Goal: Use online tool/utility: Utilize a website feature to perform a specific function

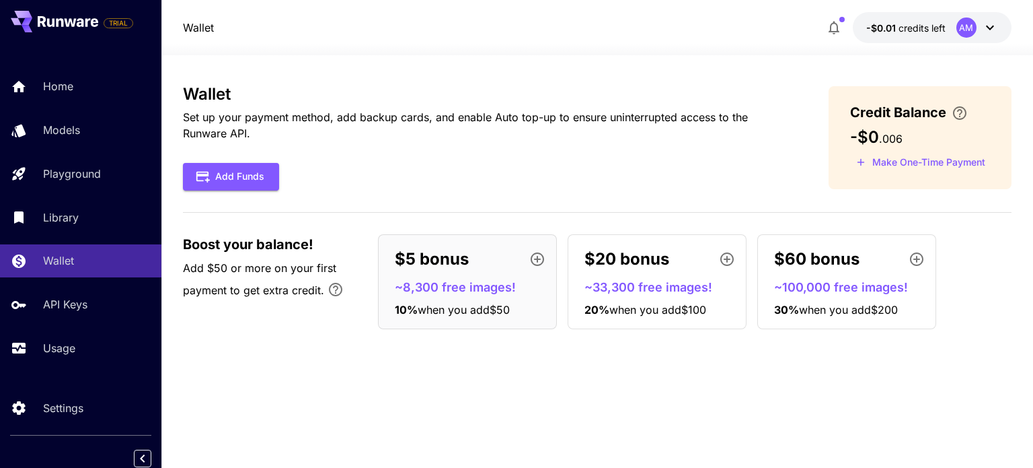
click at [984, 34] on icon at bounding box center [990, 28] width 16 height 16
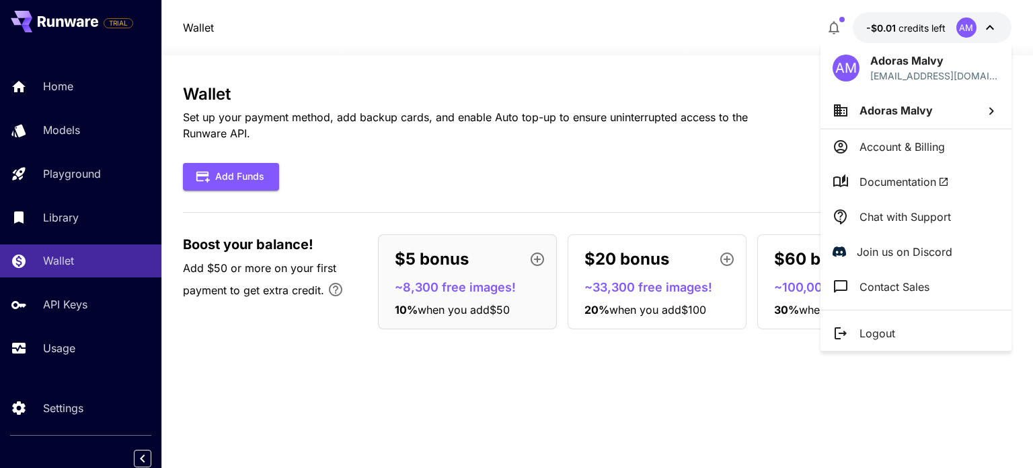
click at [591, 210] on div at bounding box center [516, 234] width 1033 height 468
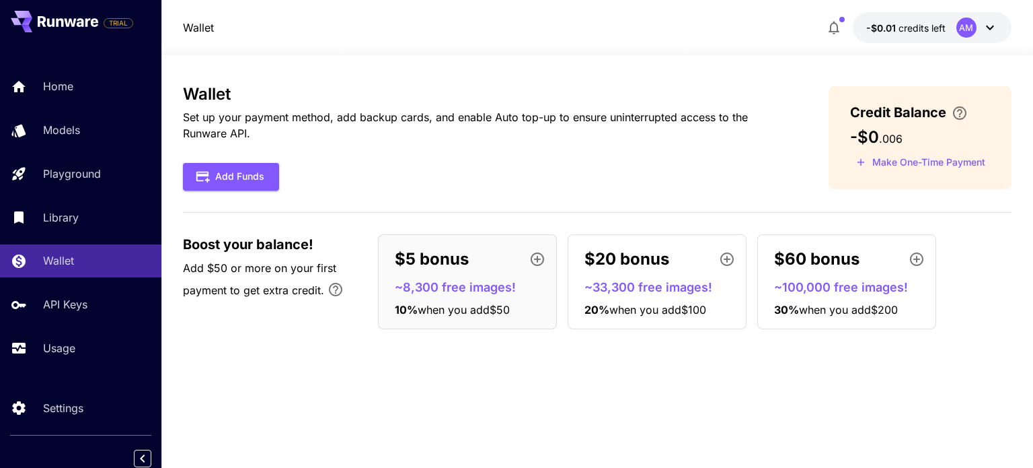
click at [282, 169] on div "Add Funds" at bounding box center [484, 177] width 602 height 28
click at [272, 172] on button "Add Funds" at bounding box center [231, 177] width 96 height 28
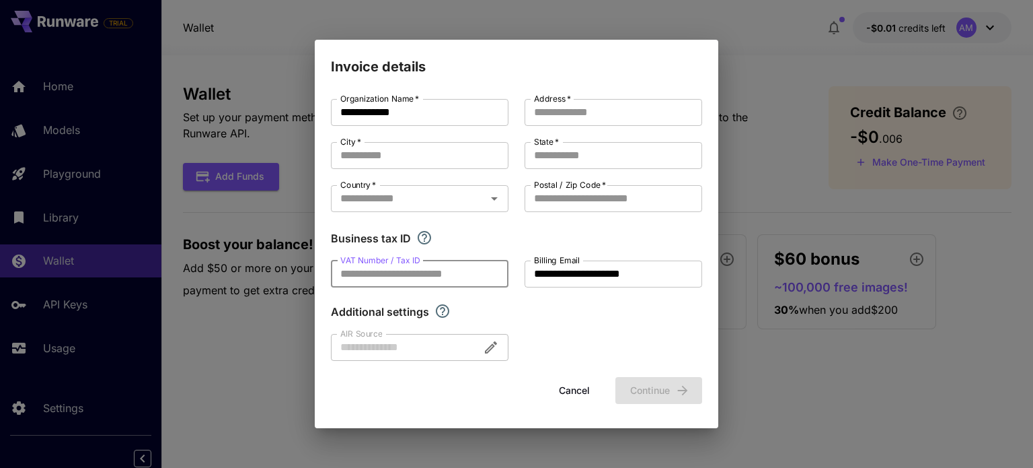
click at [439, 280] on input "VAT Number / Tax ID" at bounding box center [420, 273] width 178 height 27
click at [558, 284] on input "**********" at bounding box center [614, 273] width 178 height 27
click at [429, 346] on div at bounding box center [420, 347] width 178 height 27
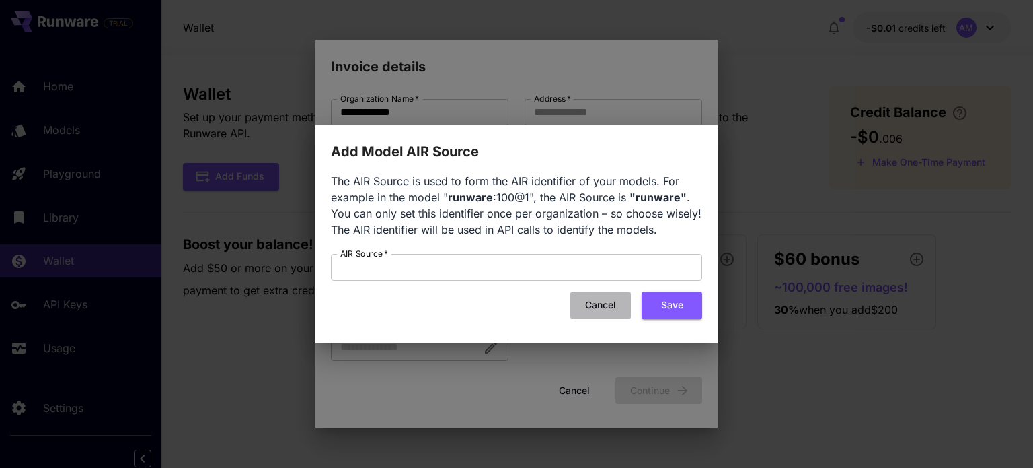
click at [603, 303] on button "Cancel" at bounding box center [600, 305] width 61 height 28
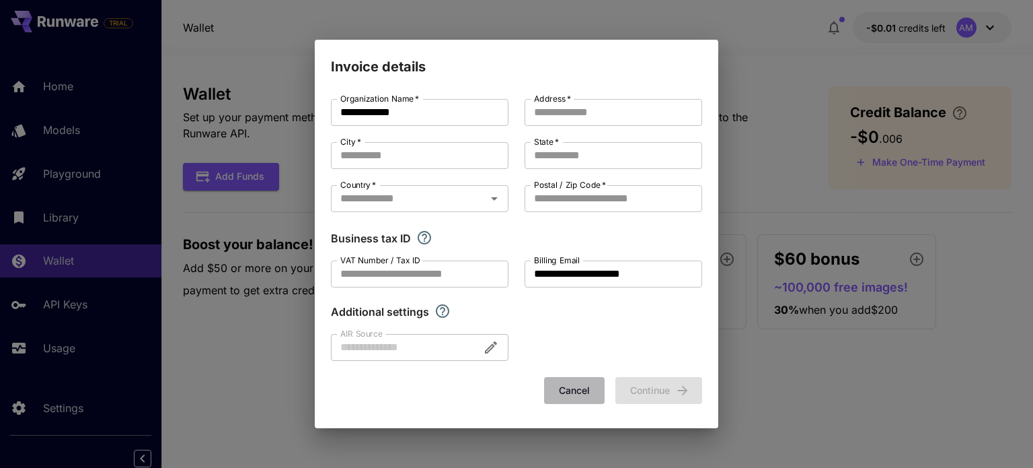
click at [577, 388] on button "Cancel" at bounding box center [574, 391] width 61 height 28
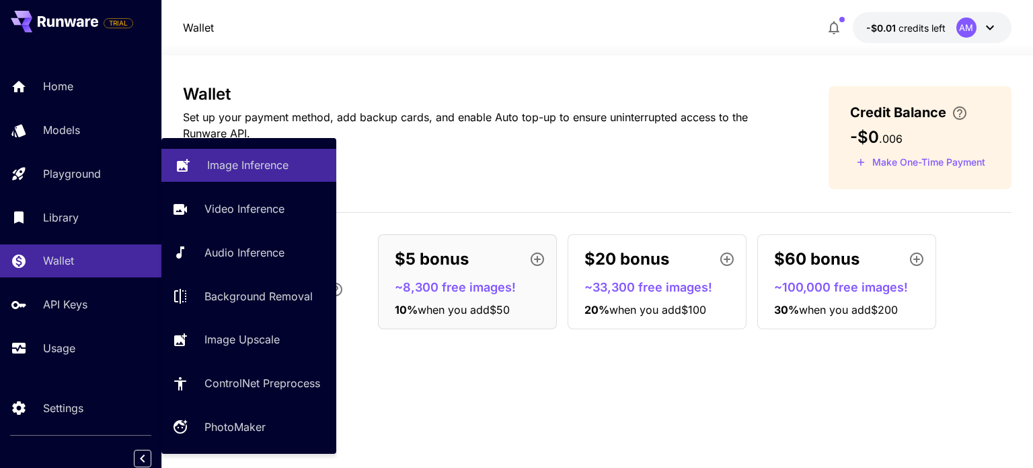
click at [245, 165] on p "Image Inference" at bounding box center [247, 165] width 81 height 16
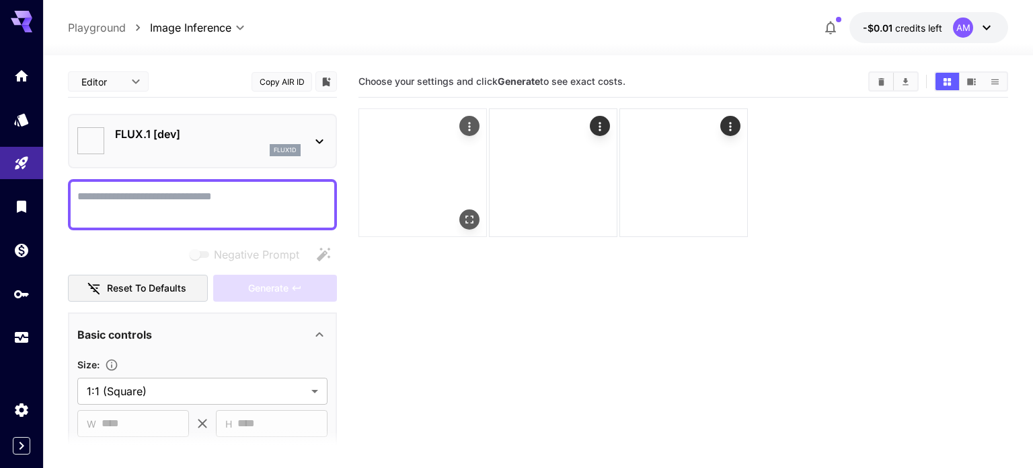
type input "**********"
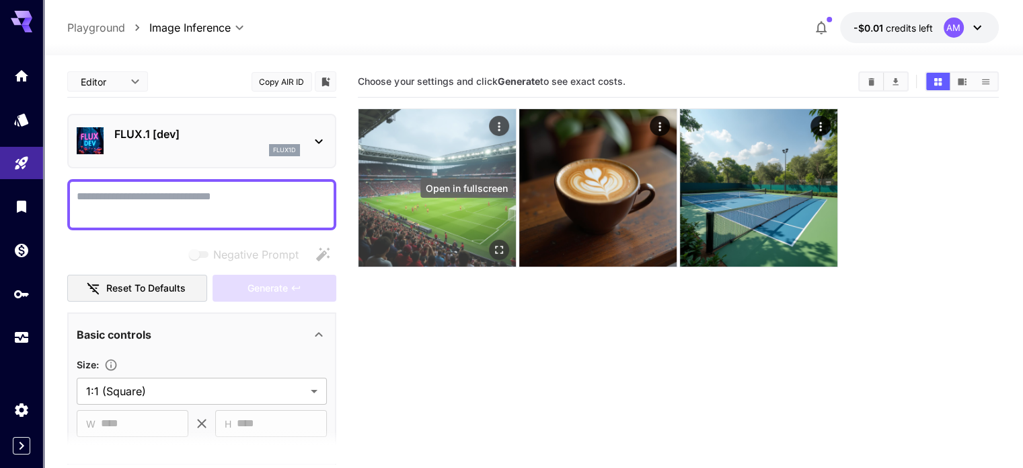
click at [492, 243] on icon "Open in fullscreen" at bounding box center [498, 249] width 13 height 13
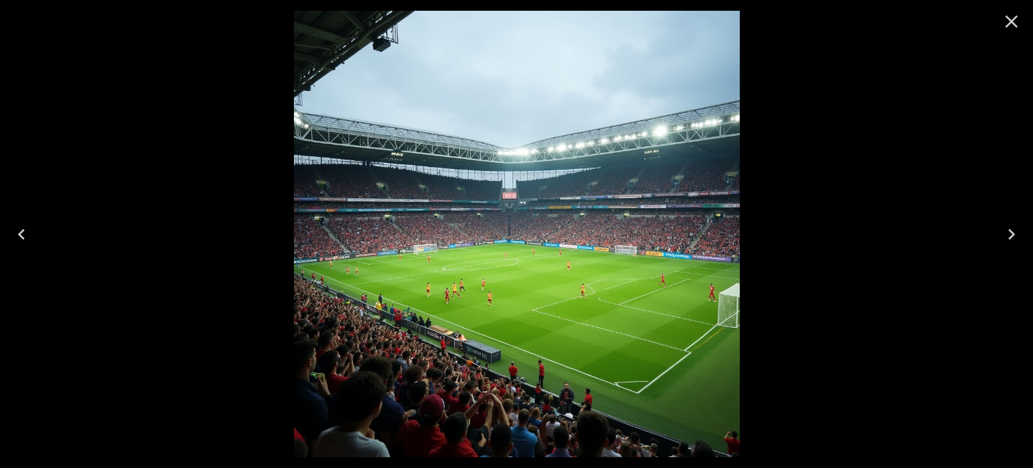
click at [1006, 15] on icon "Close" at bounding box center [1012, 21] width 13 height 13
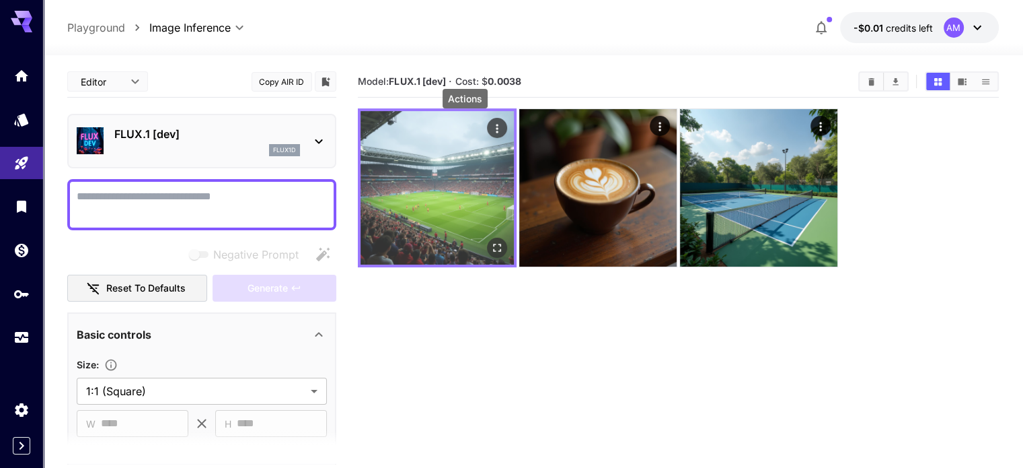
click at [490, 123] on icon "Actions" at bounding box center [496, 128] width 13 height 13
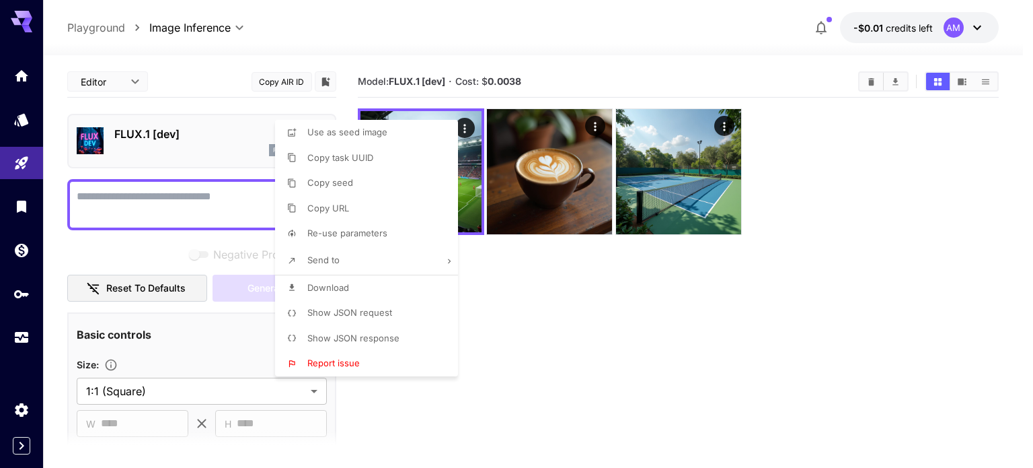
click at [554, 312] on div at bounding box center [516, 234] width 1033 height 468
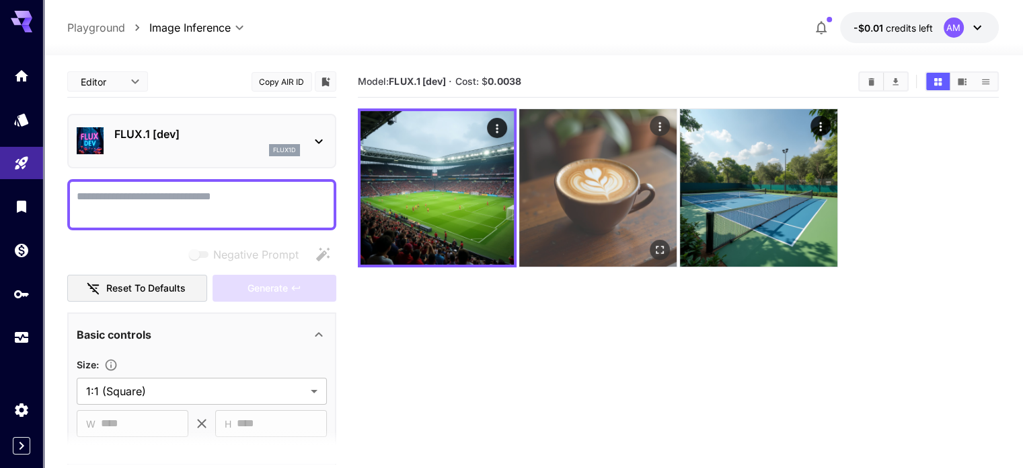
click at [532, 188] on img at bounding box center [597, 187] width 157 height 157
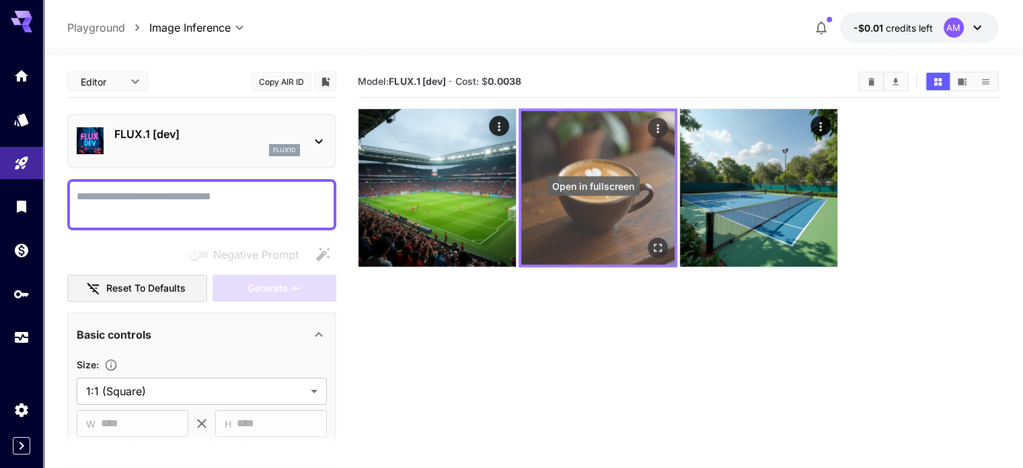
click at [651, 241] on icon "Open in fullscreen" at bounding box center [657, 247] width 13 height 13
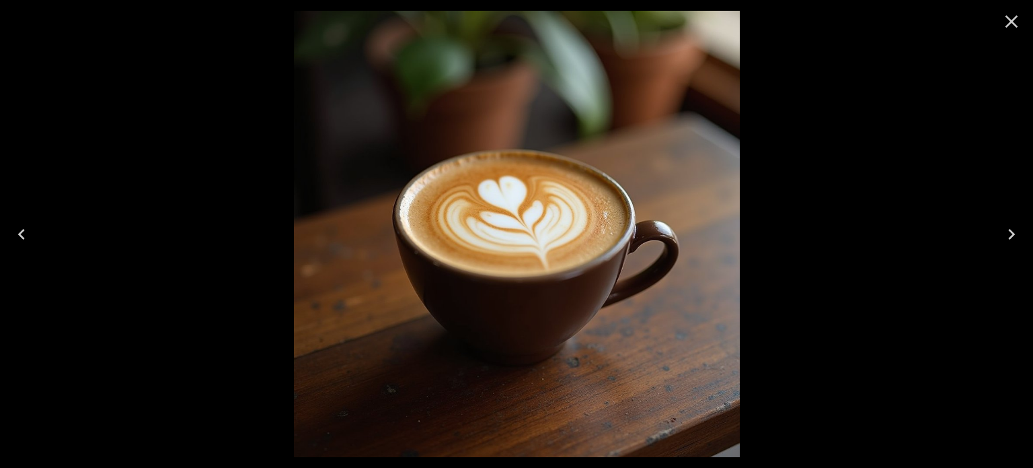
click at [1013, 24] on icon "Close" at bounding box center [1012, 21] width 13 height 13
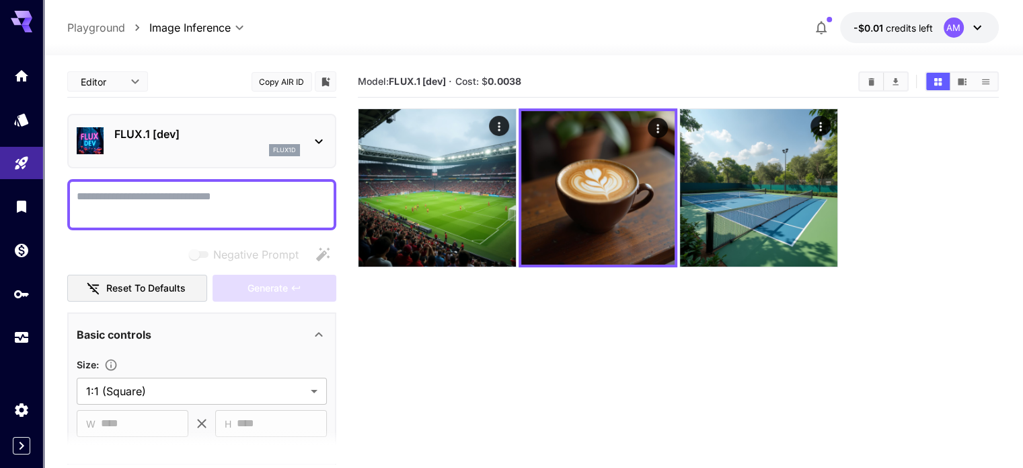
click at [153, 198] on textarea "Negative Prompt" at bounding box center [202, 204] width 250 height 32
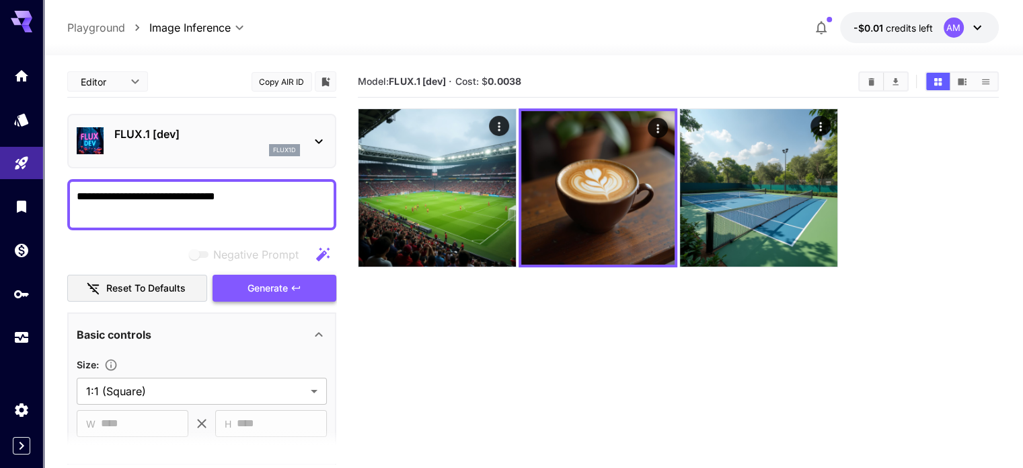
type textarea "**********"
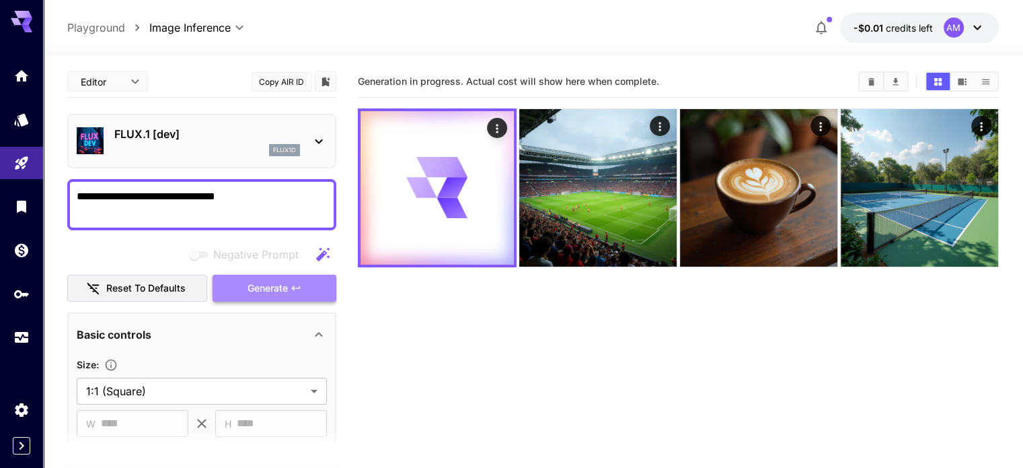
click at [242, 285] on button "Generate" at bounding box center [275, 288] width 124 height 28
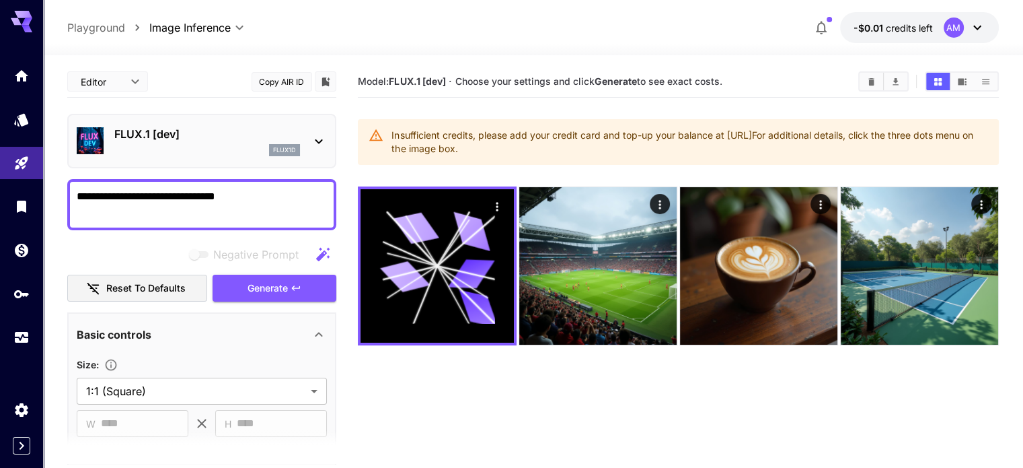
click at [425, 338] on section "Model: FLUX.1 [dev] · Choose your settings and click Generate to see exact cost…" at bounding box center [678, 300] width 640 height 468
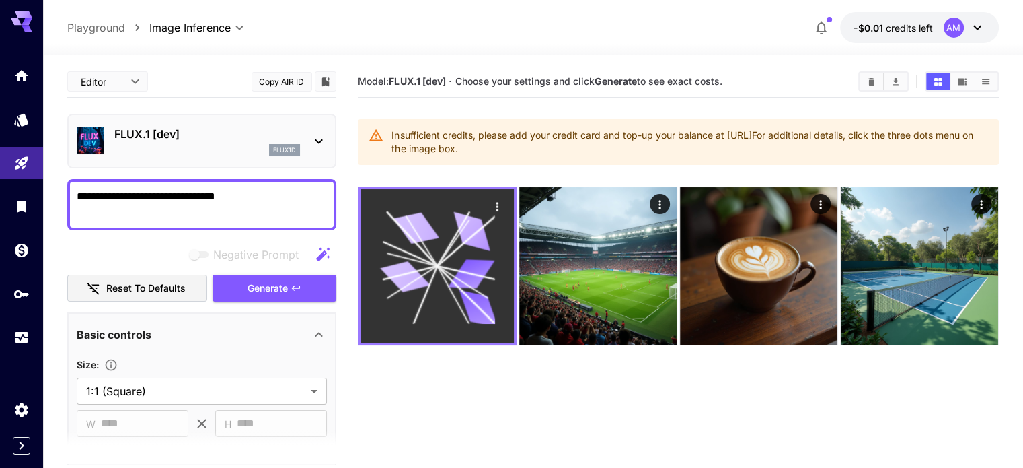
click at [412, 243] on icon at bounding box center [437, 265] width 115 height 115
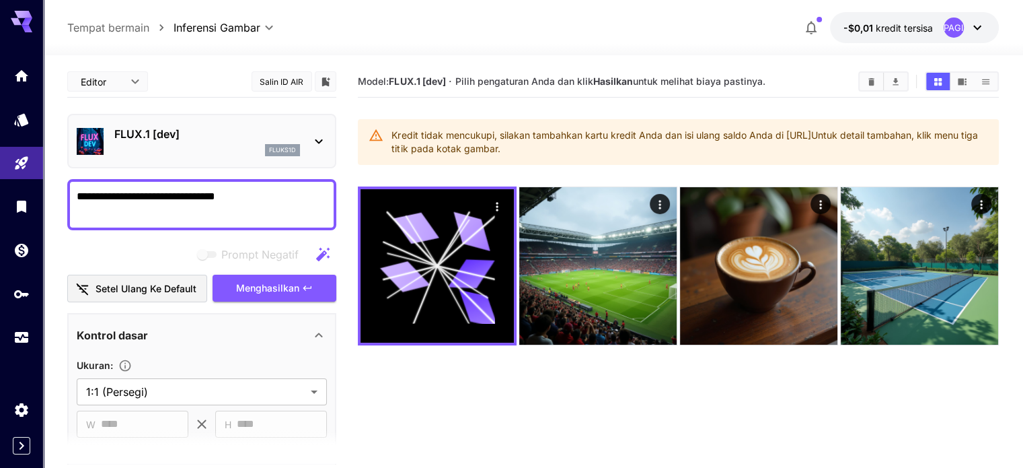
click at [735, 103] on section "Model: FLUX.1 [dev] · Pilih pengaturan Anda dan klik Hasilkan untuk melihat bia…" at bounding box center [678, 300] width 640 height 468
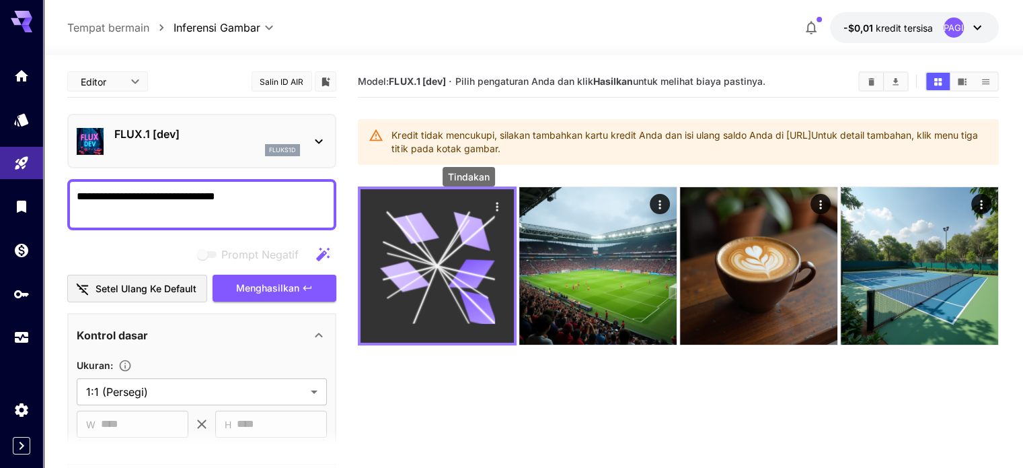
click at [490, 202] on icon "Tindakan" at bounding box center [496, 206] width 13 height 13
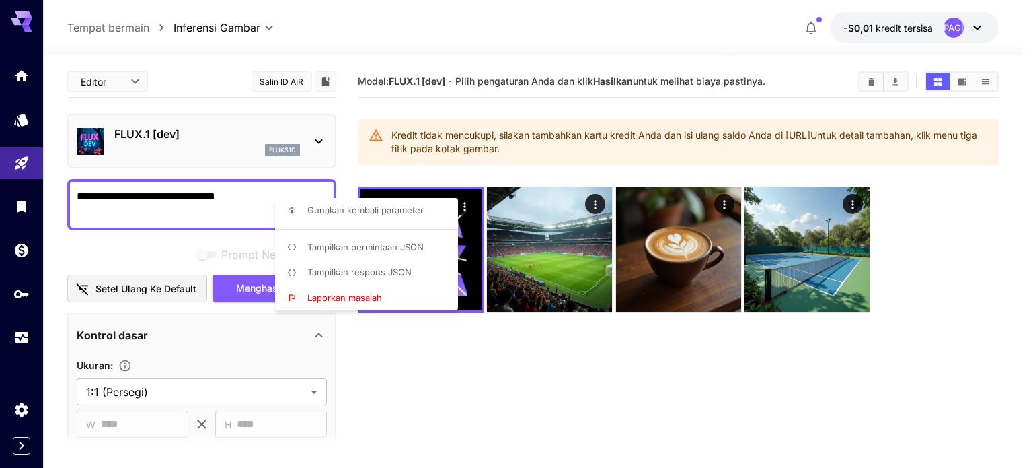
click at [466, 316] on div at bounding box center [516, 234] width 1033 height 468
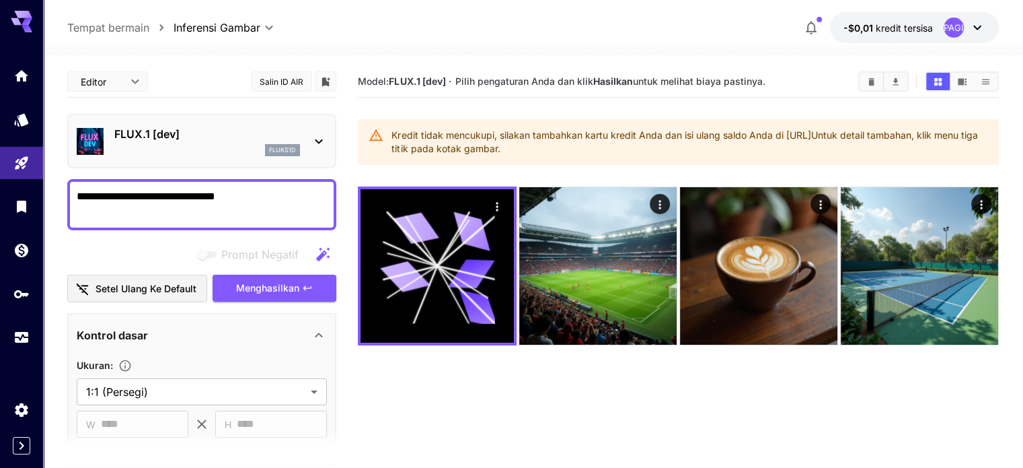
drag, startPoint x: 466, startPoint y: 316, endPoint x: 306, endPoint y: 187, distance: 205.2
click at [306, 187] on main "**********" at bounding box center [532, 305] width 931 height 478
drag, startPoint x: 275, startPoint y: 192, endPoint x: 77, endPoint y: 180, distance: 198.1
click at [77, 180] on div "**********" at bounding box center [201, 204] width 269 height 51
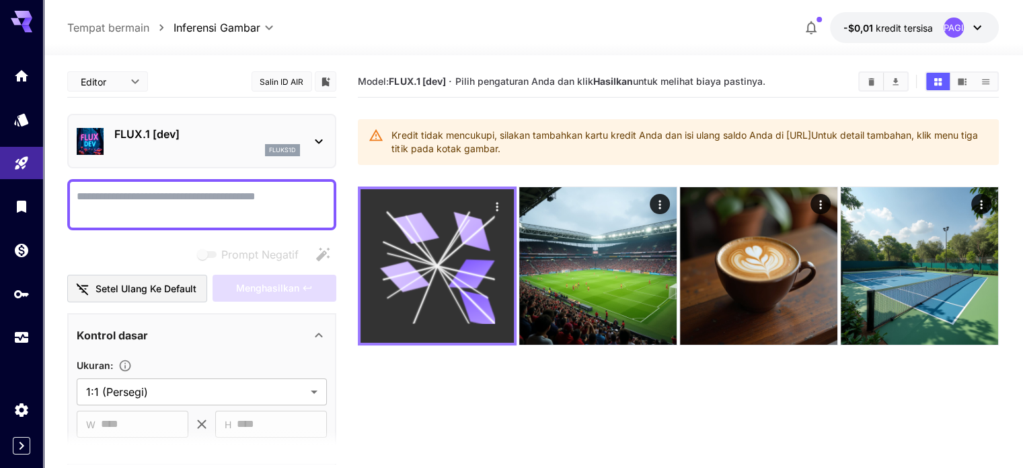
click at [436, 270] on icon at bounding box center [437, 265] width 115 height 115
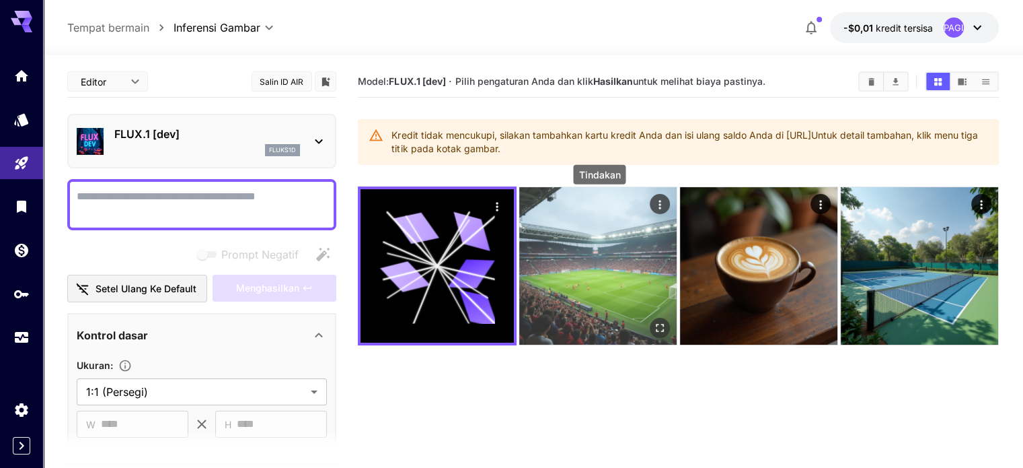
click at [653, 200] on icon "Tindakan" at bounding box center [659, 204] width 13 height 13
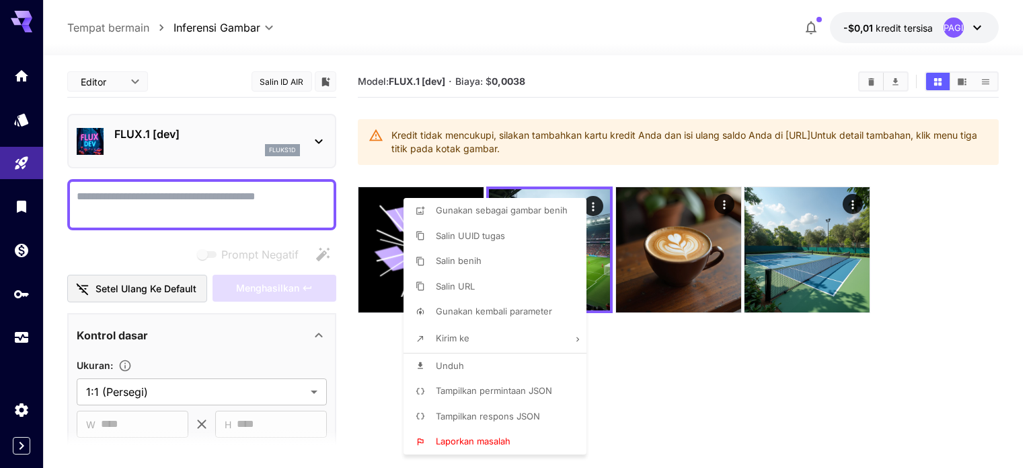
click at [698, 391] on div at bounding box center [516, 234] width 1033 height 468
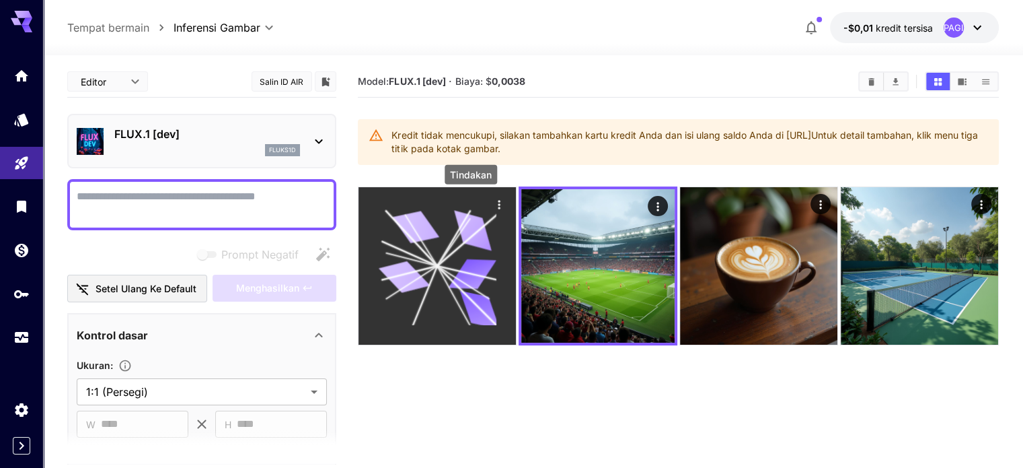
click at [492, 202] on icon "Tindakan" at bounding box center [498, 204] width 13 height 13
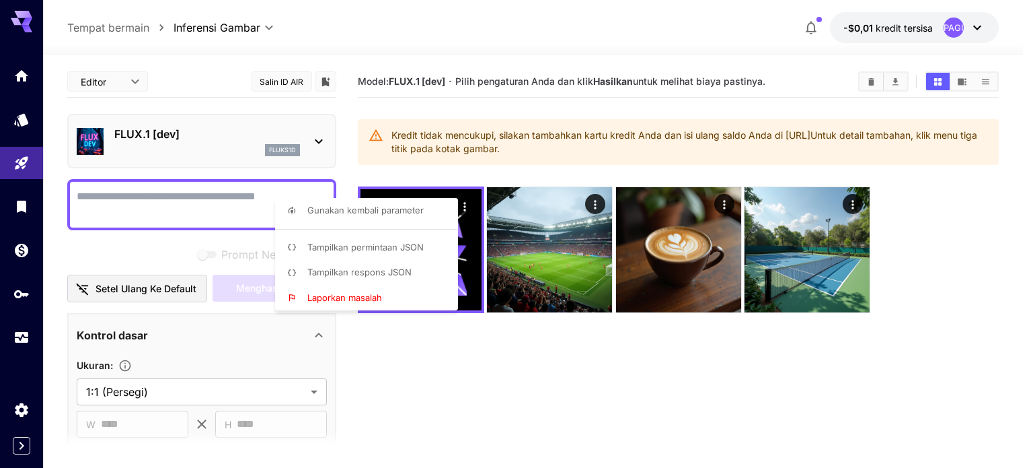
click at [869, 78] on div at bounding box center [516, 234] width 1033 height 468
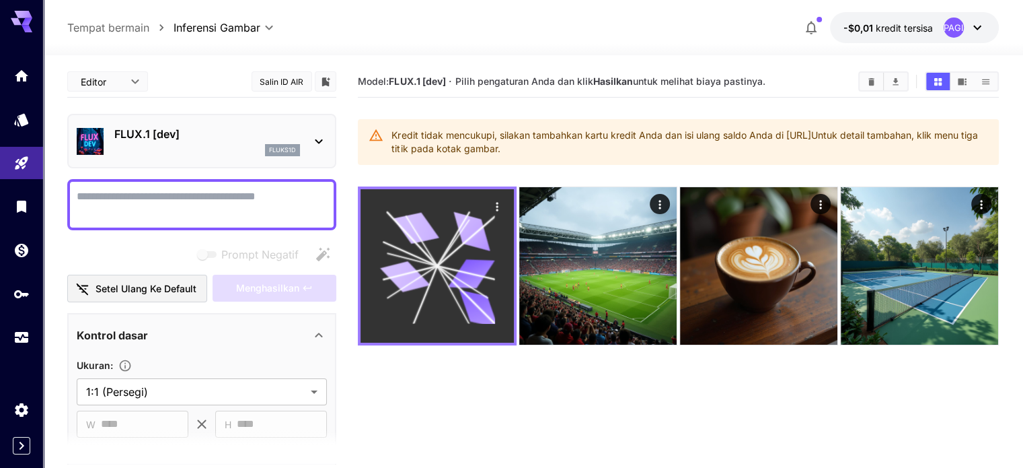
click at [431, 240] on icon at bounding box center [437, 265] width 115 height 115
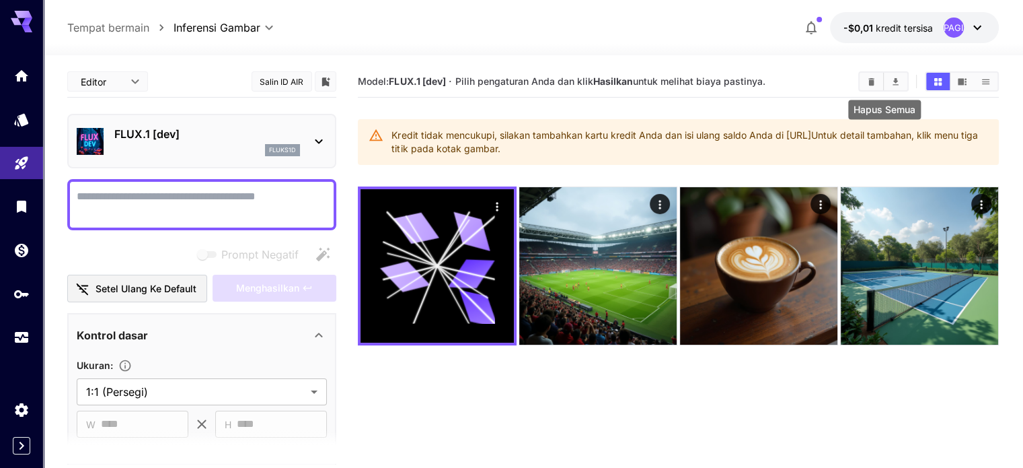
click at [873, 77] on icon "Hapus Semua" at bounding box center [871, 82] width 10 height 10
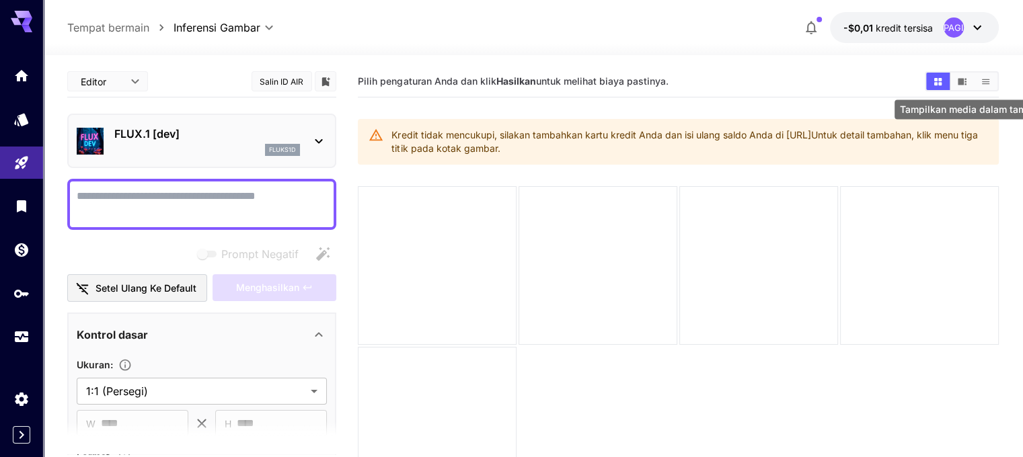
click at [963, 77] on icon "Tampilkan media dalam tampilan video" at bounding box center [962, 82] width 10 height 10
click at [988, 77] on icon "Tampilkan media dalam tampilan daftar" at bounding box center [986, 82] width 10 height 10
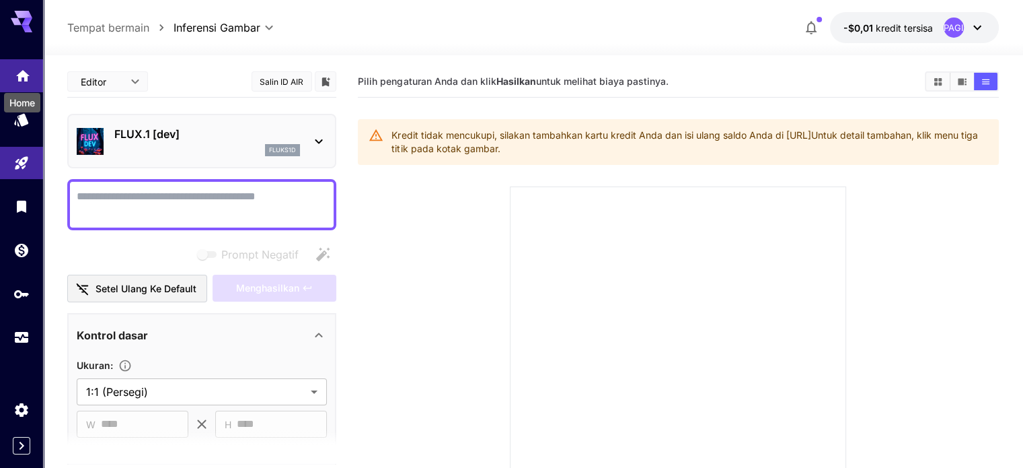
click at [21, 75] on icon "Rumah" at bounding box center [22, 72] width 13 height 11
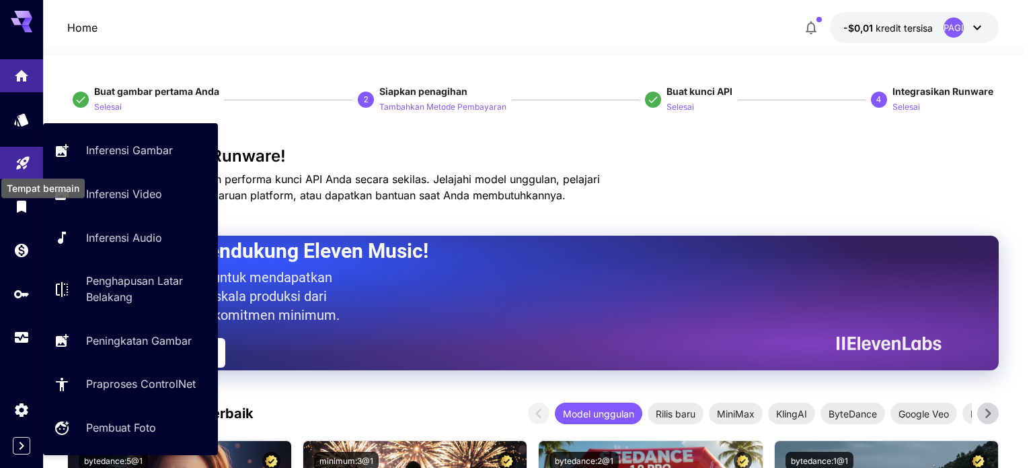
click at [30, 165] on icon "Tempat bermain" at bounding box center [23, 159] width 16 height 16
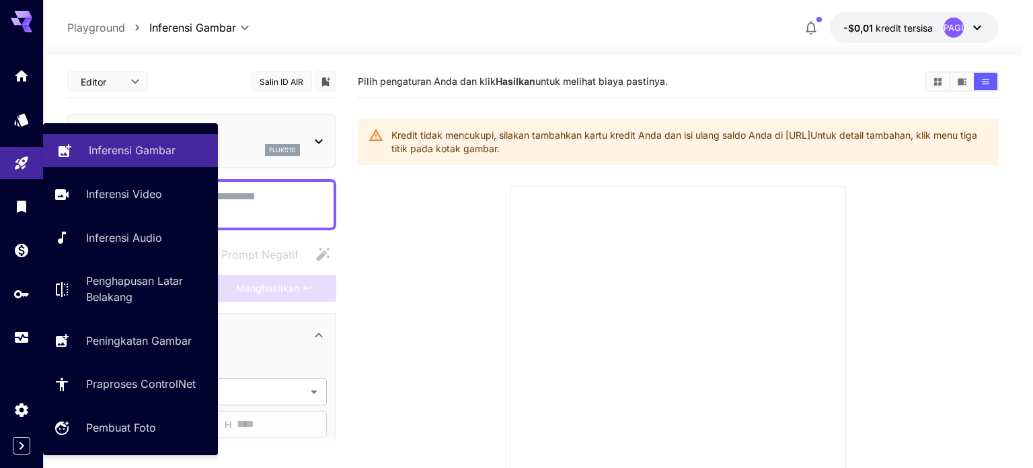
click at [135, 145] on font "Inferensi Gambar" at bounding box center [132, 149] width 87 height 13
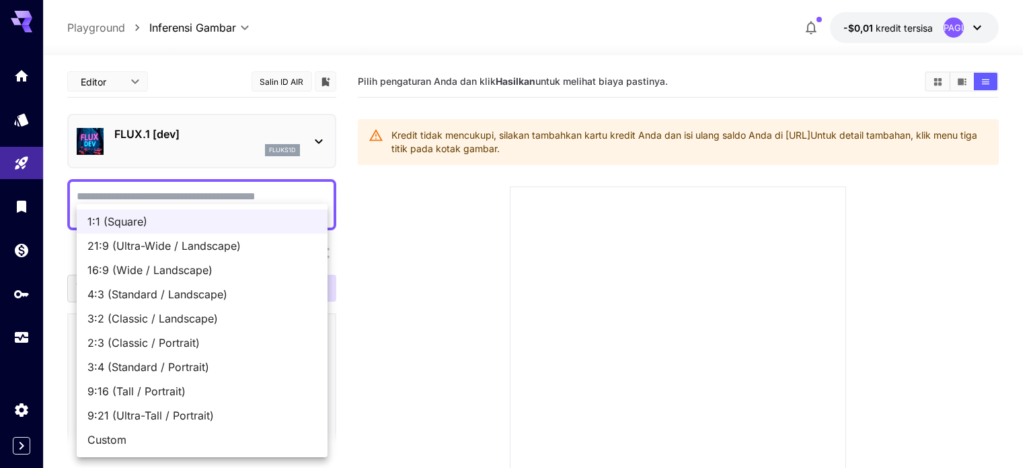
click at [482, 371] on div at bounding box center [516, 234] width 1033 height 468
click at [482, 380] on div at bounding box center [516, 234] width 1033 height 468
